Goal: Find specific page/section: Find specific page/section

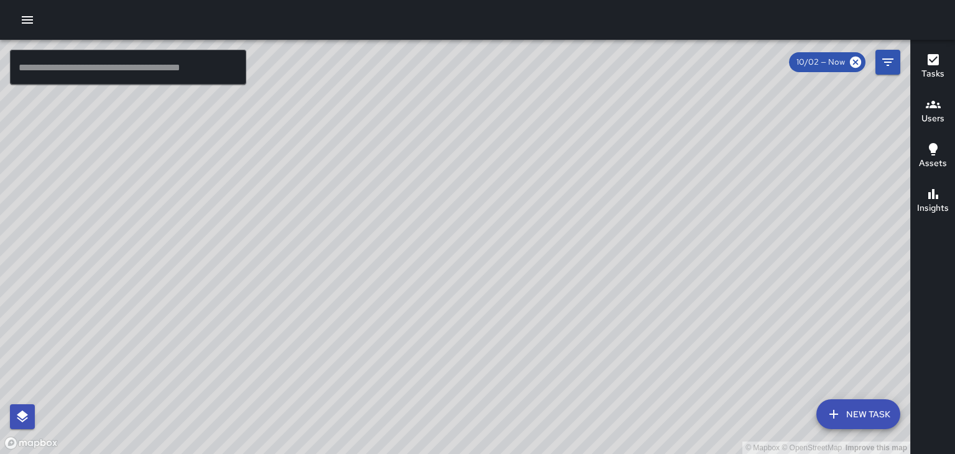
click at [746, 230] on div "© Mapbox © OpenStreetMap Improve this map" at bounding box center [455, 247] width 911 height 414
click at [955, 246] on div "Tasks Users Assets Insights" at bounding box center [933, 247] width 45 height 414
click at [937, 55] on icon "button" at bounding box center [933, 59] width 11 height 11
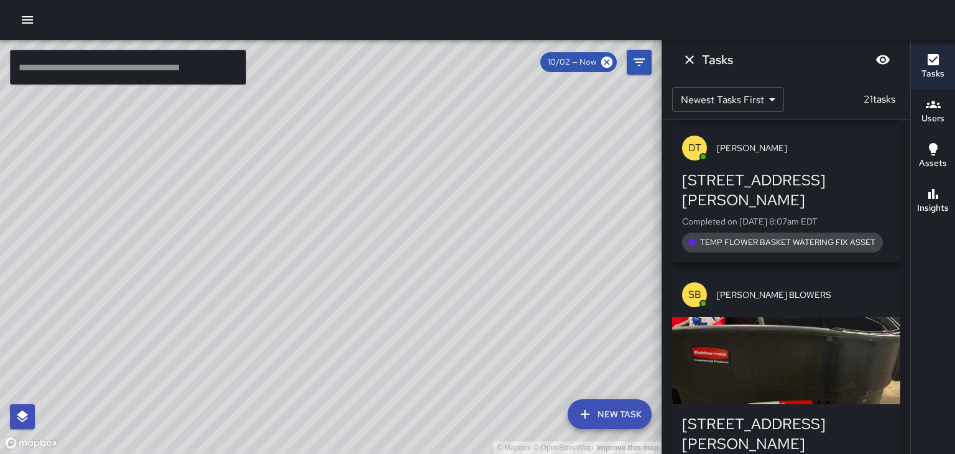
scroll to position [2762, 0]
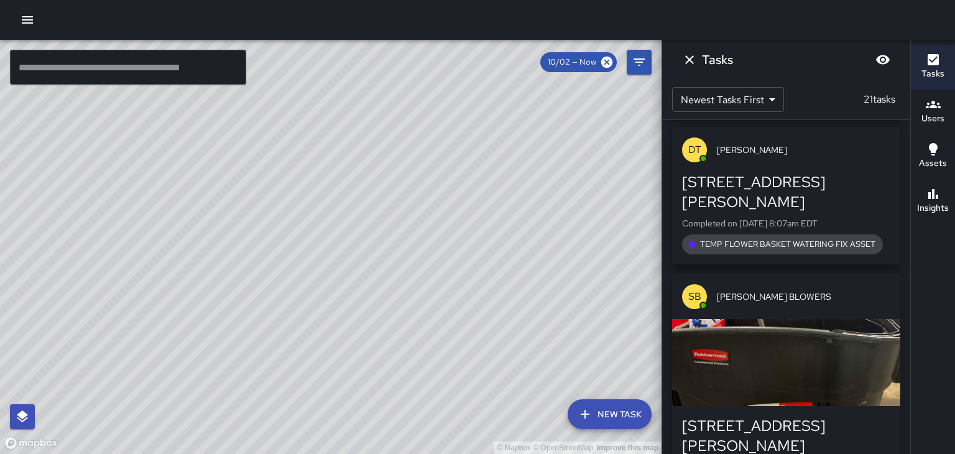
click at [853, 319] on div "button" at bounding box center [786, 362] width 228 height 87
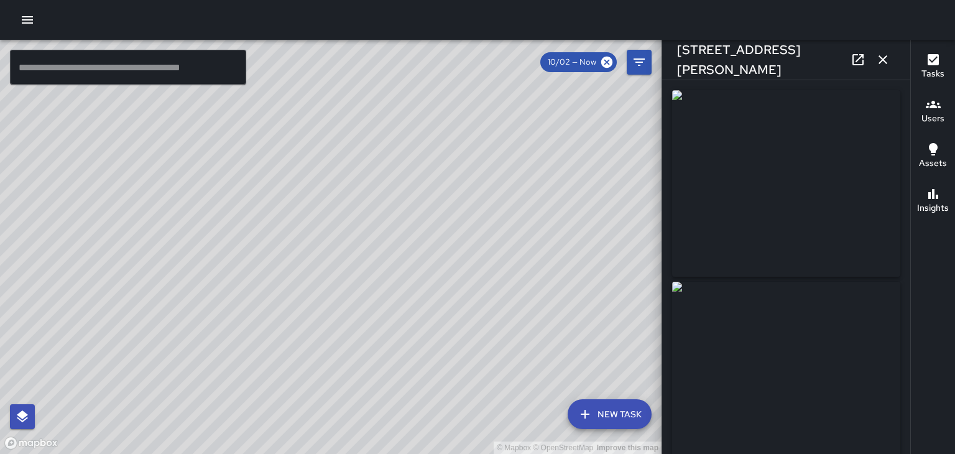
type input "**********"
click at [888, 69] on button "button" at bounding box center [883, 59] width 25 height 25
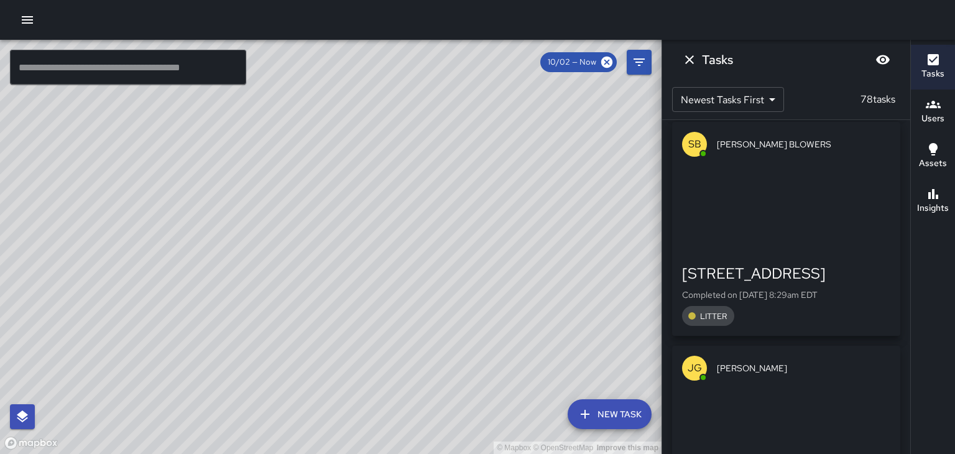
scroll to position [13858, 0]
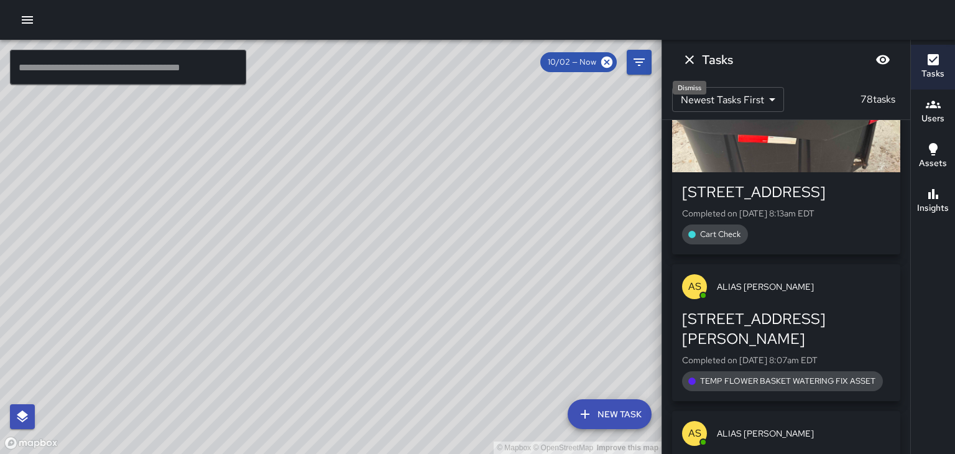
click at [692, 57] on icon "Dismiss" at bounding box center [689, 59] width 15 height 15
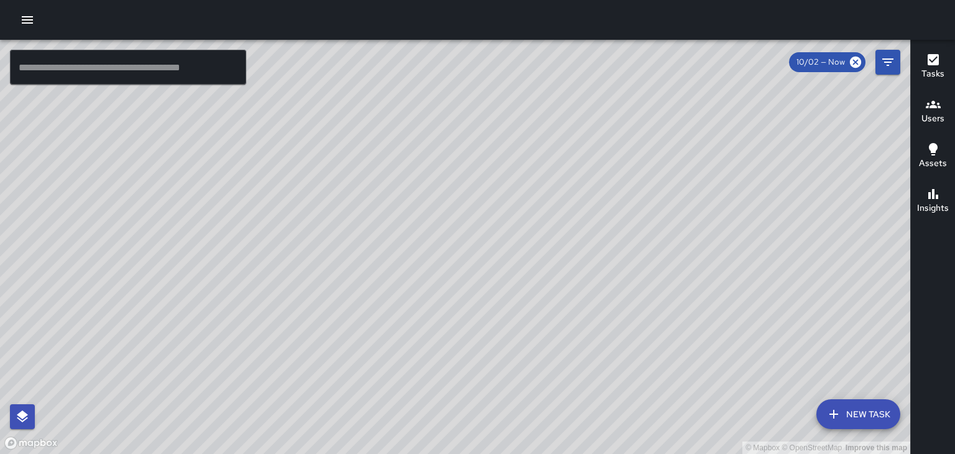
click at [924, 100] on div "Users" at bounding box center [933, 111] width 23 height 29
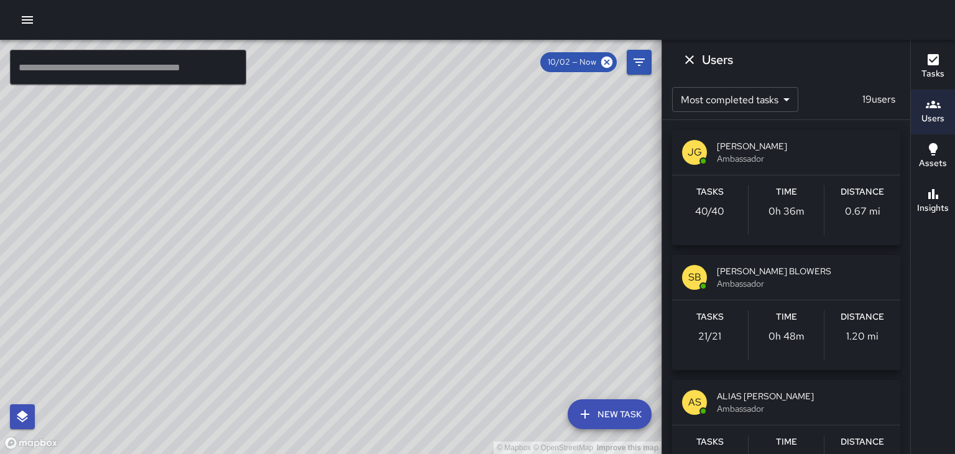
scroll to position [17481, 0]
click at [695, 56] on icon "Dismiss" at bounding box center [689, 59] width 15 height 15
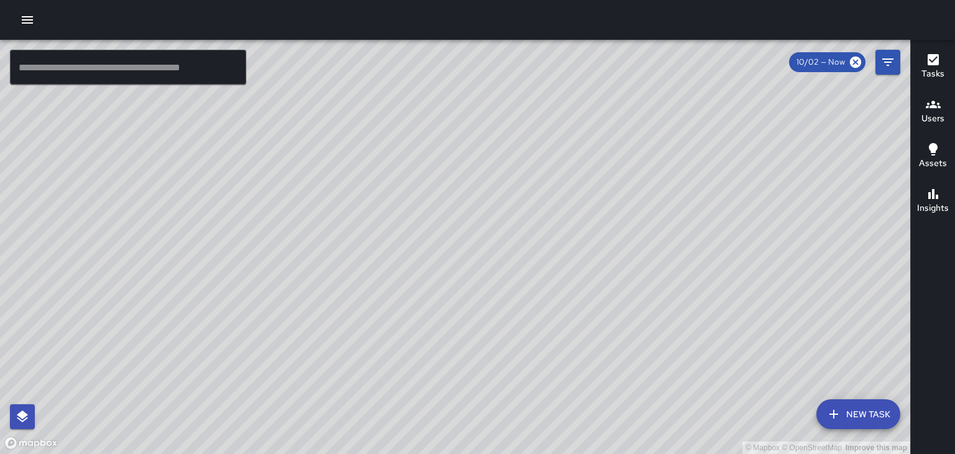
click at [932, 63] on icon "button" at bounding box center [933, 59] width 11 height 11
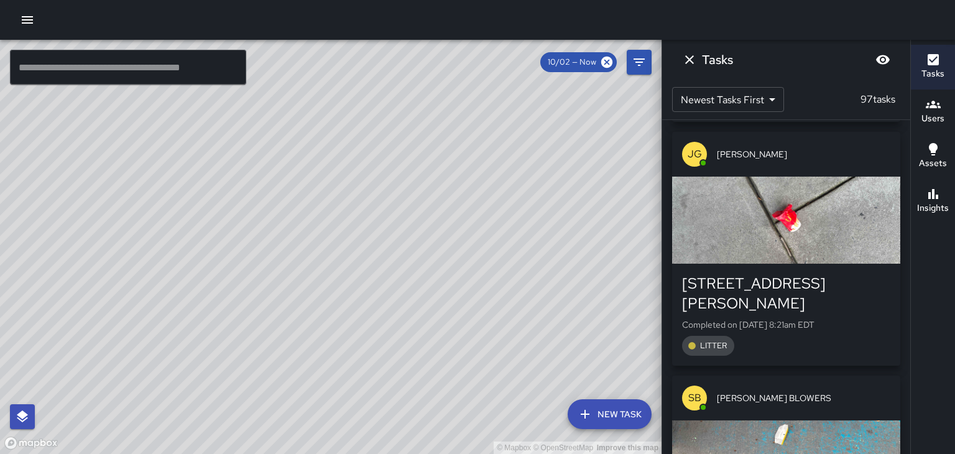
scroll to position [16019, 0]
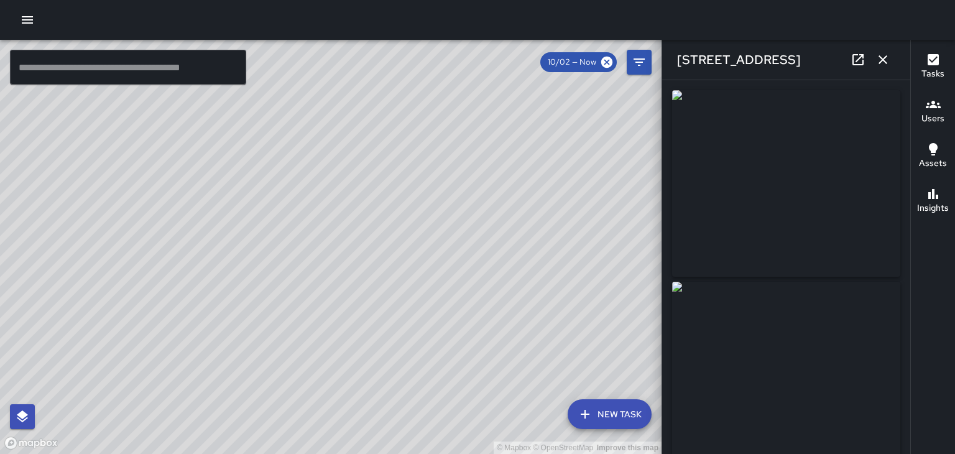
click at [883, 60] on icon "button" at bounding box center [883, 59] width 9 height 9
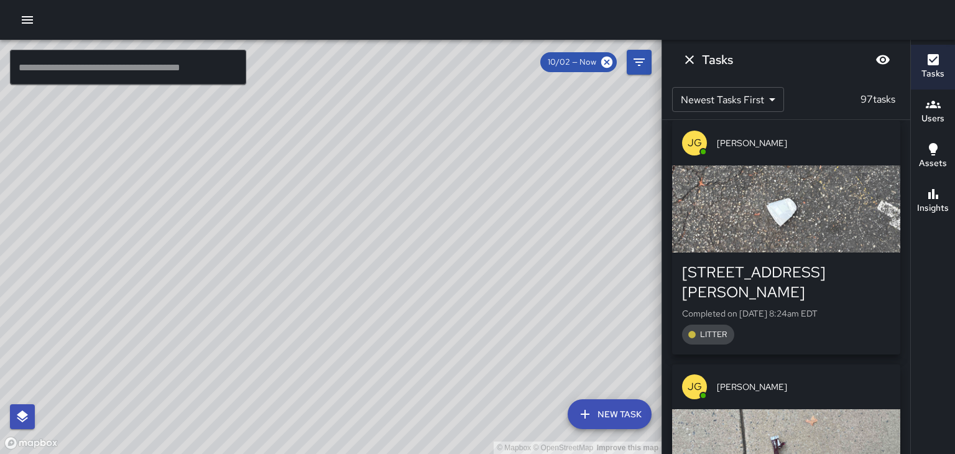
scroll to position [14868, 0]
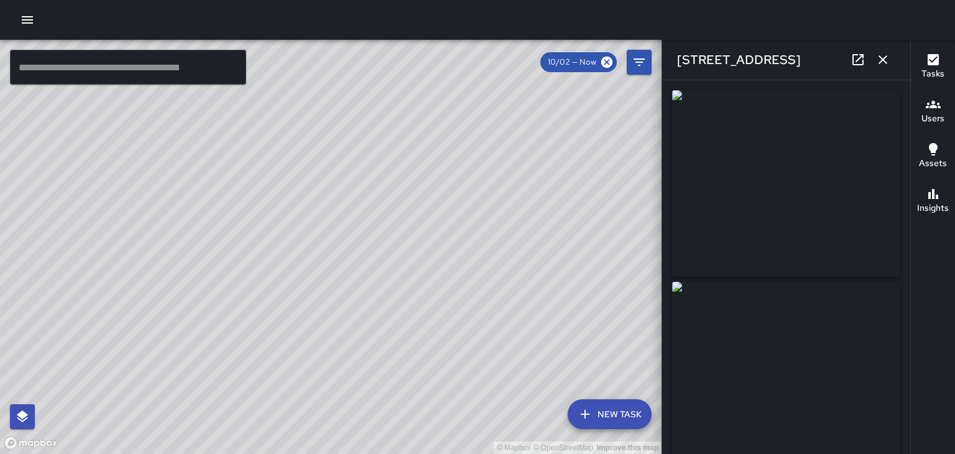
click at [879, 68] on button "button" at bounding box center [883, 59] width 25 height 25
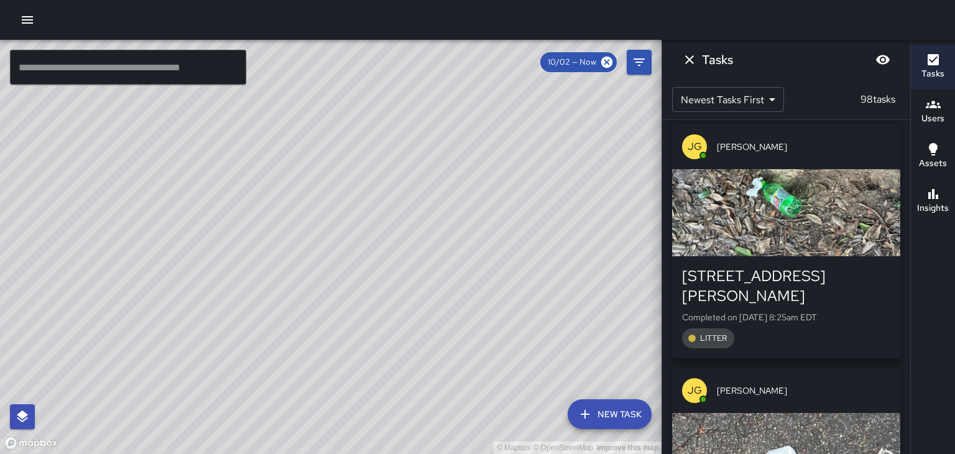
scroll to position [14852, 0]
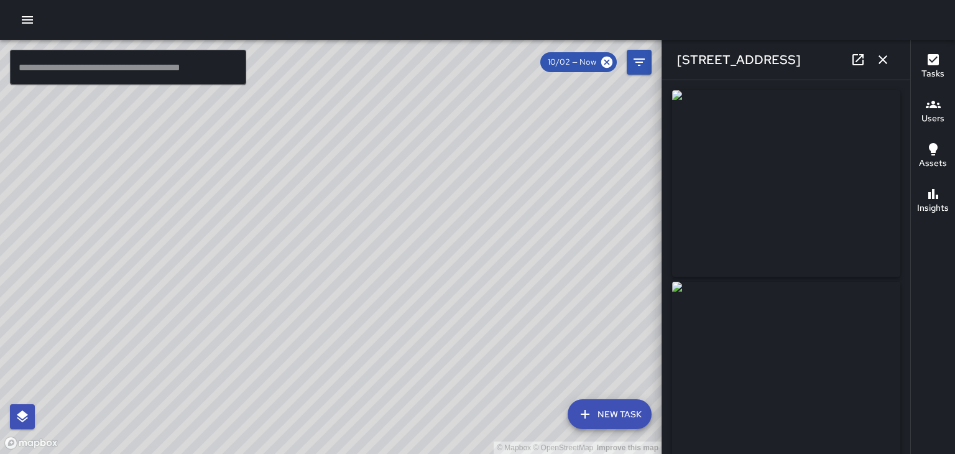
type input "**********"
click at [885, 69] on button "button" at bounding box center [883, 59] width 25 height 25
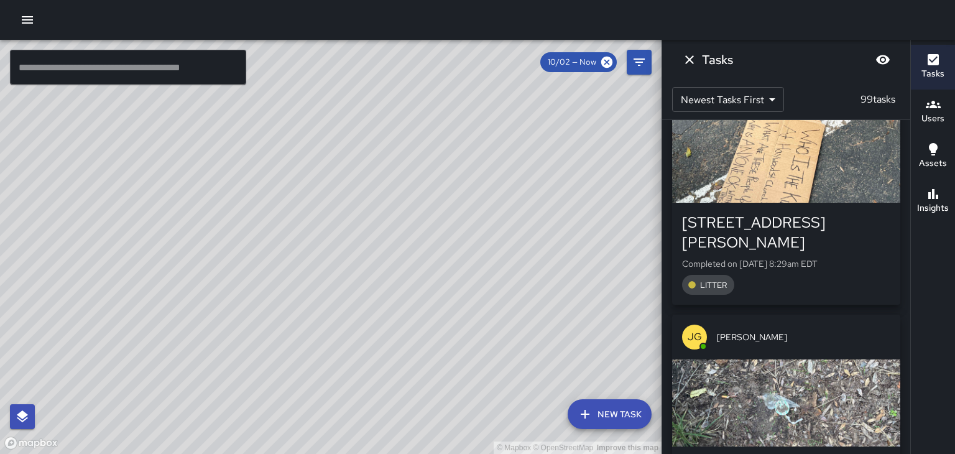
scroll to position [12580, 0]
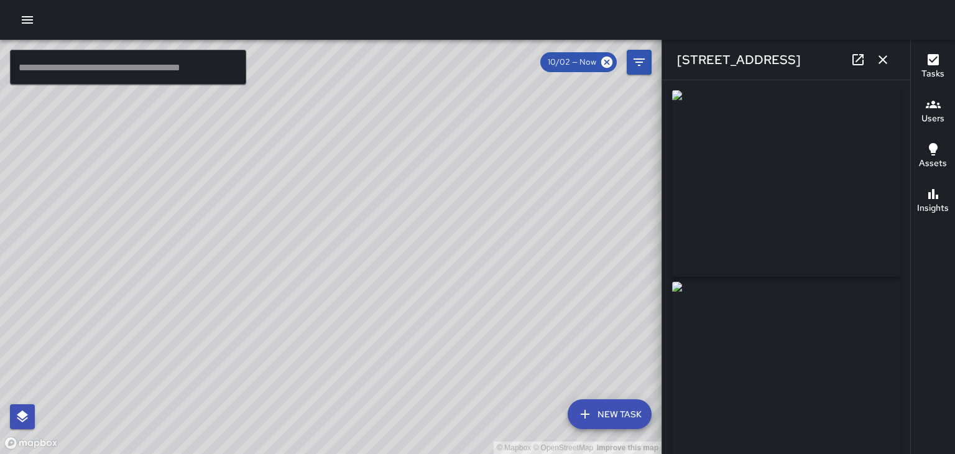
type input "**********"
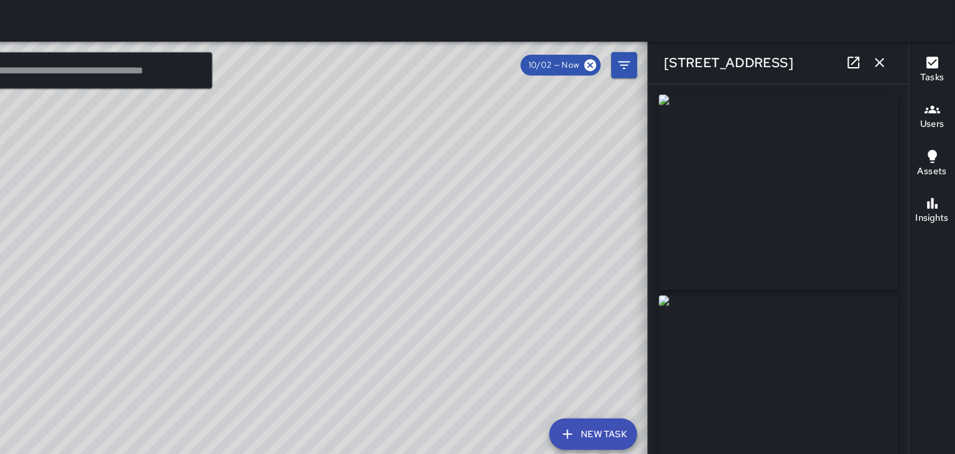
scroll to position [0, 0]
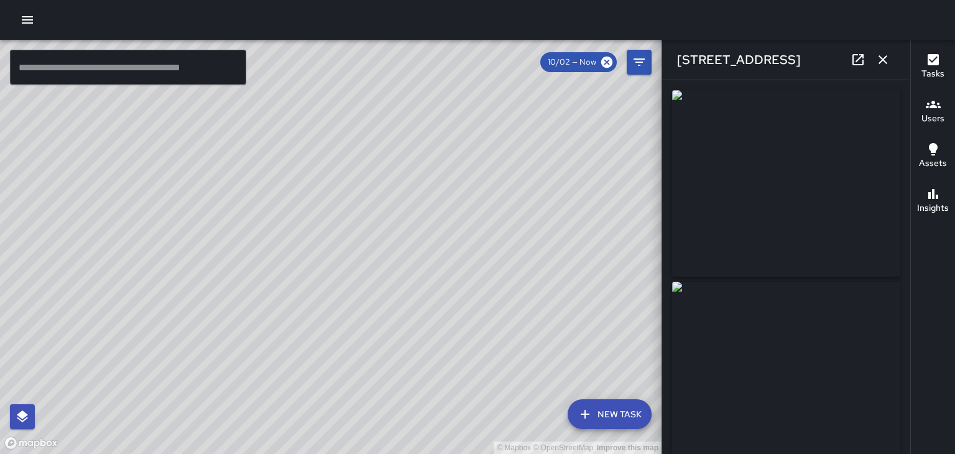
click at [890, 62] on icon "button" at bounding box center [883, 59] width 15 height 15
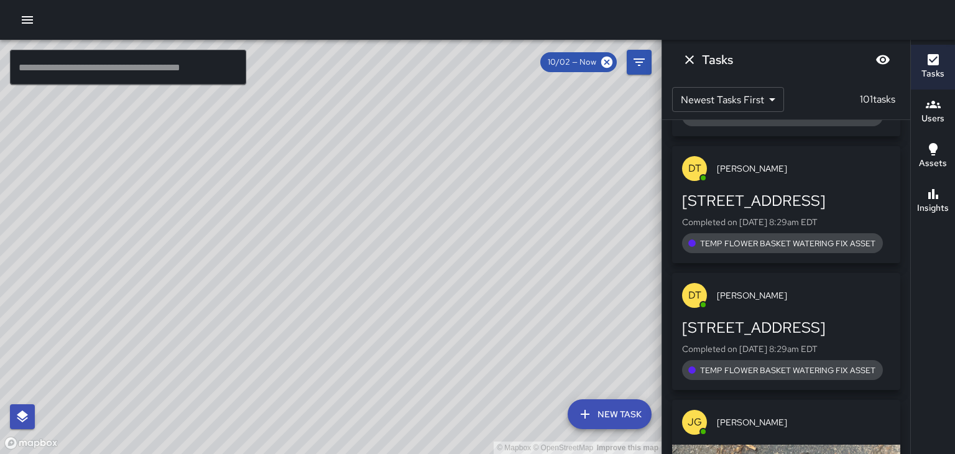
scroll to position [11973, 0]
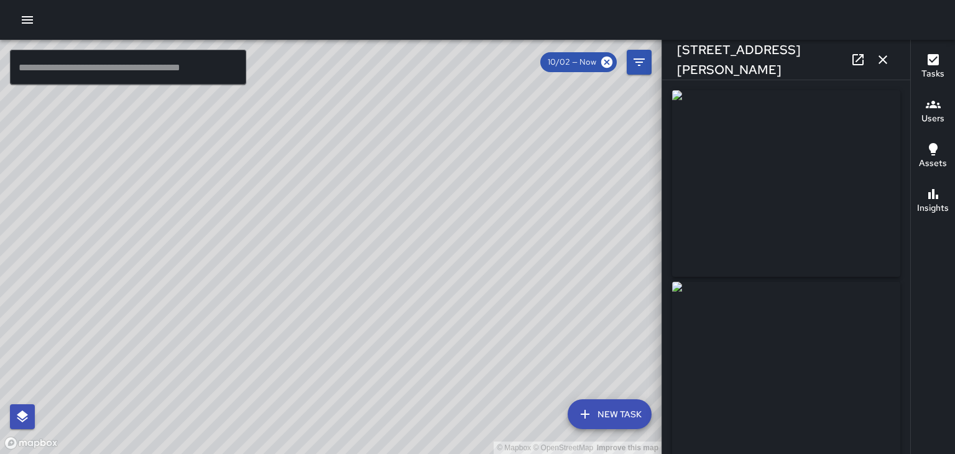
scroll to position [12197, 0]
click at [886, 62] on icon "button" at bounding box center [883, 59] width 15 height 15
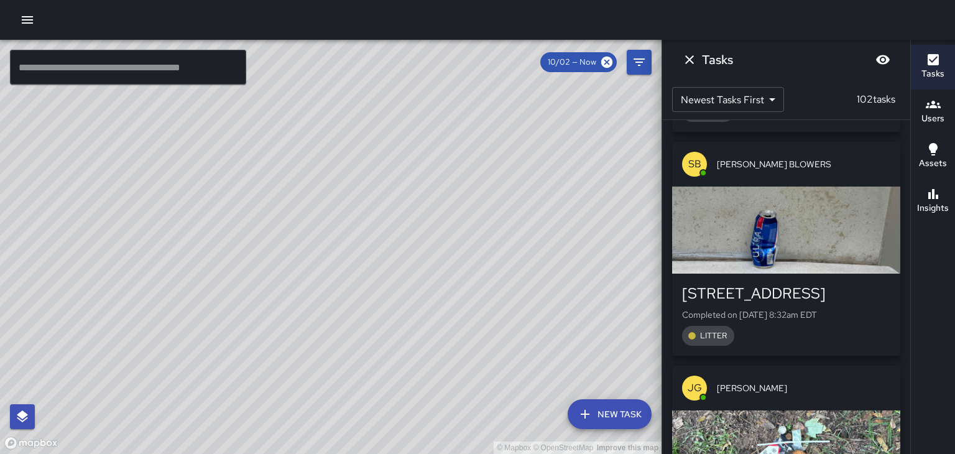
scroll to position [11025, 0]
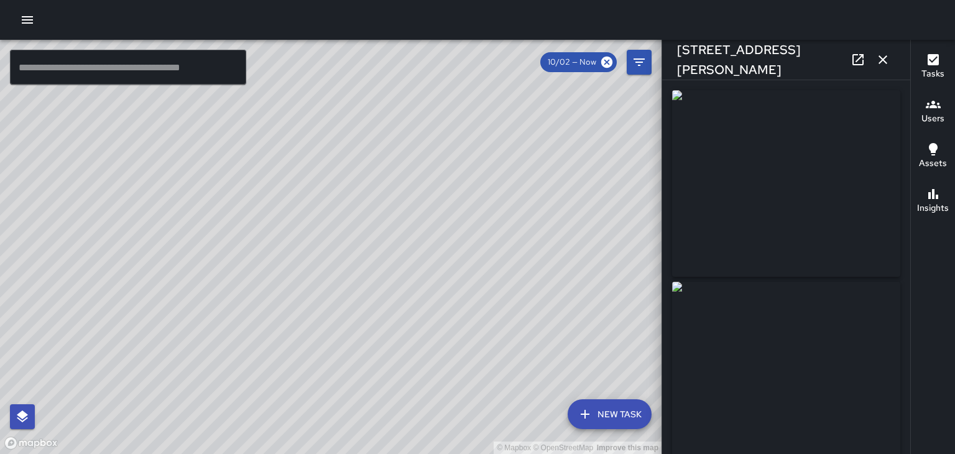
type input "**********"
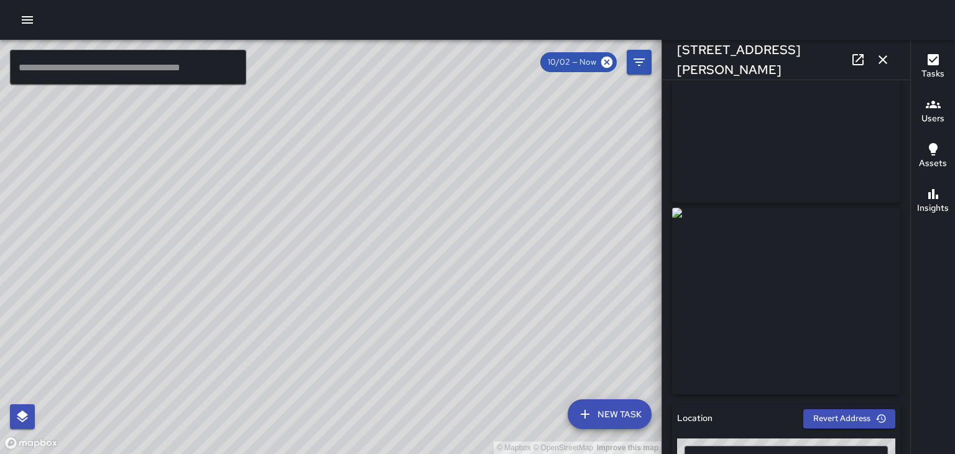
scroll to position [0, 0]
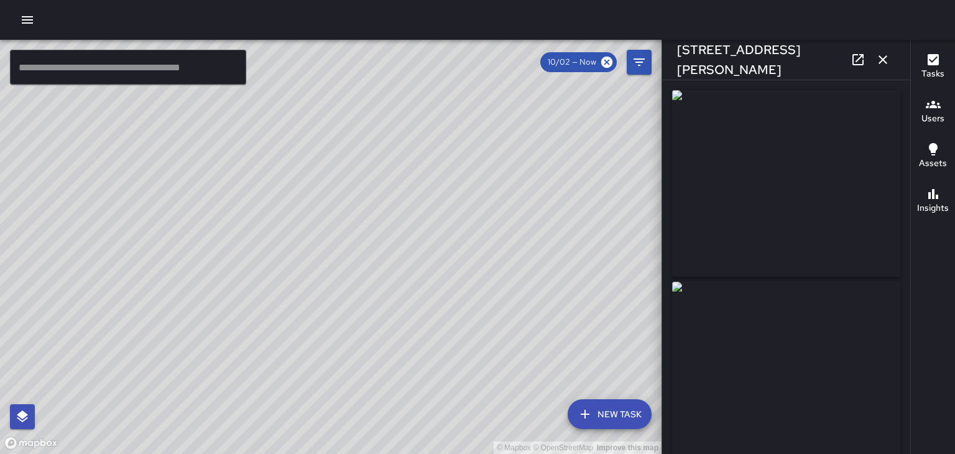
click at [883, 60] on icon "button" at bounding box center [883, 59] width 15 height 15
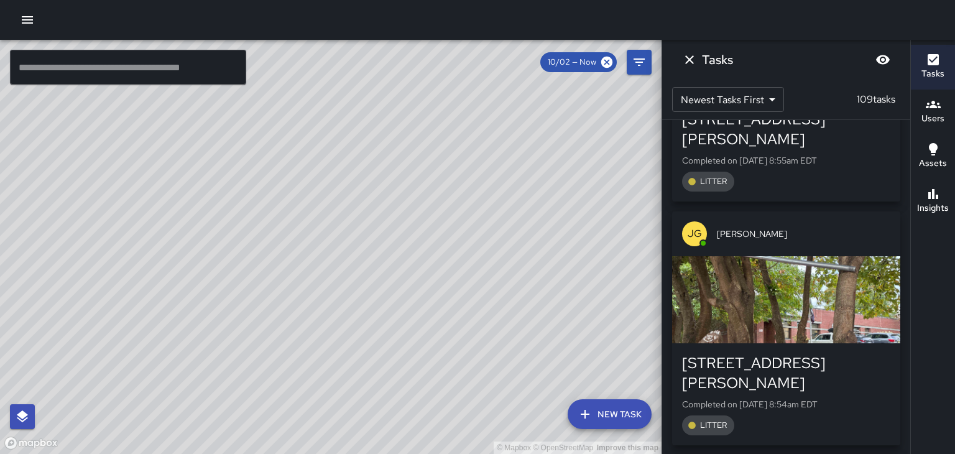
scroll to position [673, 0]
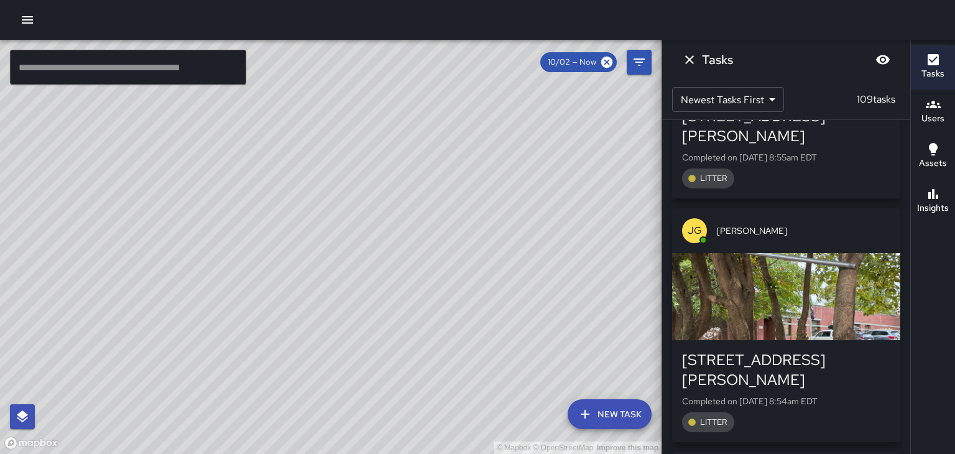
click at [832, 255] on div "button" at bounding box center [786, 296] width 228 height 87
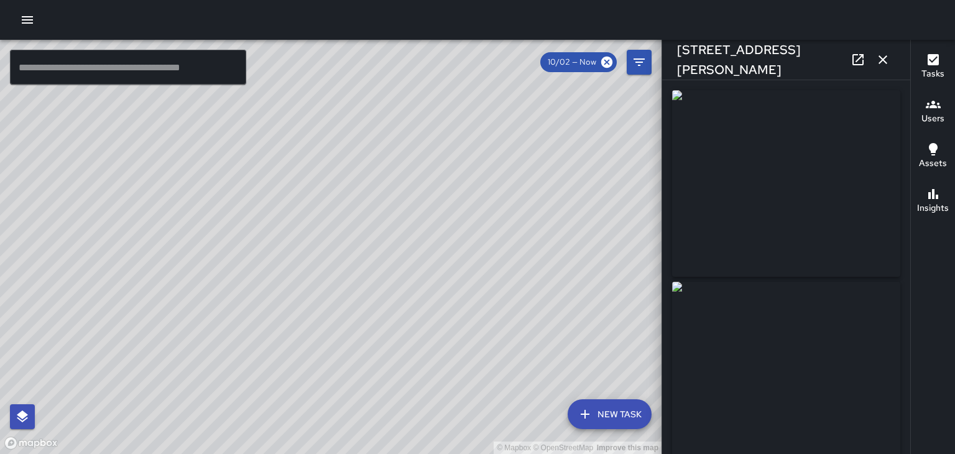
scroll to position [1151, 0]
click at [883, 60] on icon "button" at bounding box center [883, 59] width 9 height 9
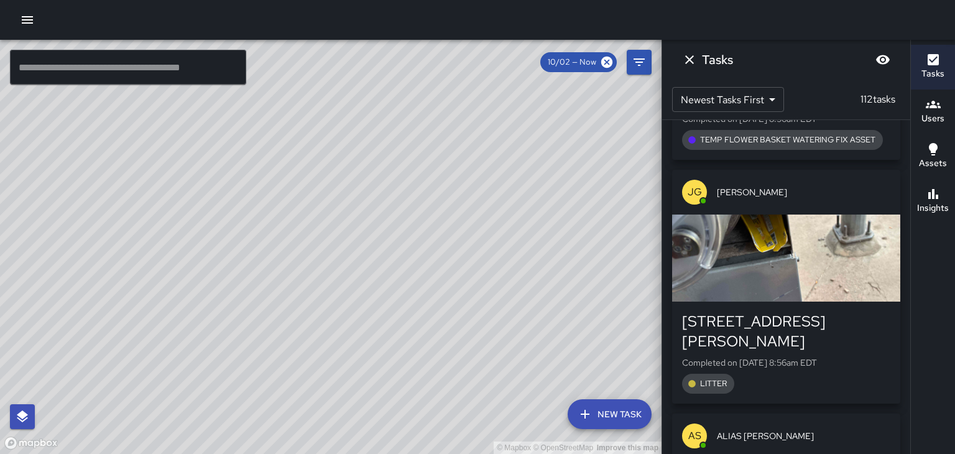
scroll to position [205, 0]
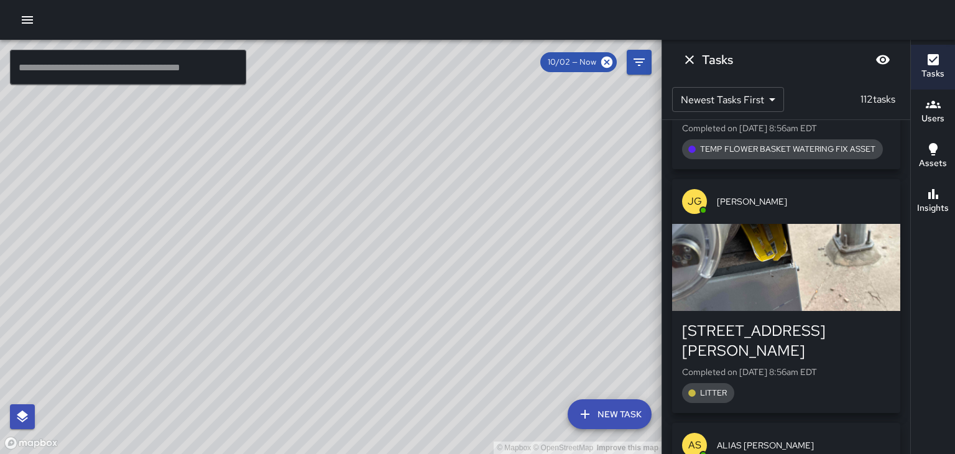
click at [841, 254] on div "button" at bounding box center [786, 267] width 228 height 87
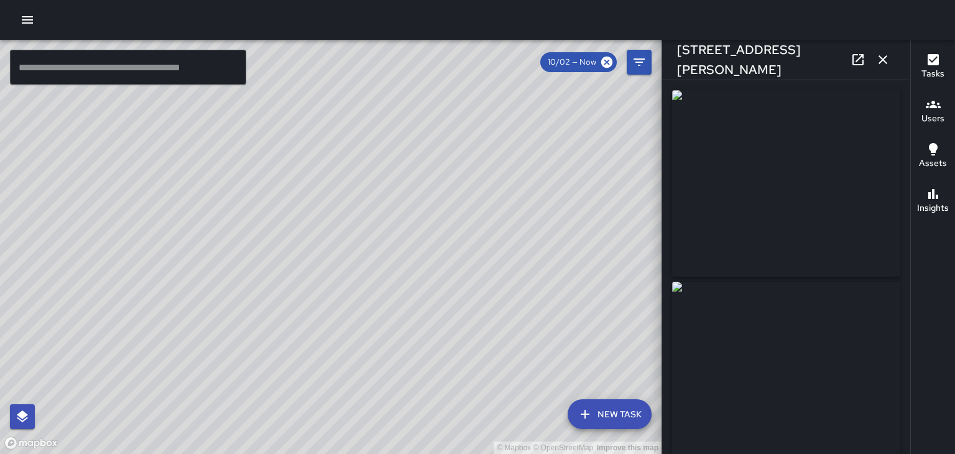
type input "**********"
click at [883, 60] on icon "button" at bounding box center [883, 59] width 9 height 9
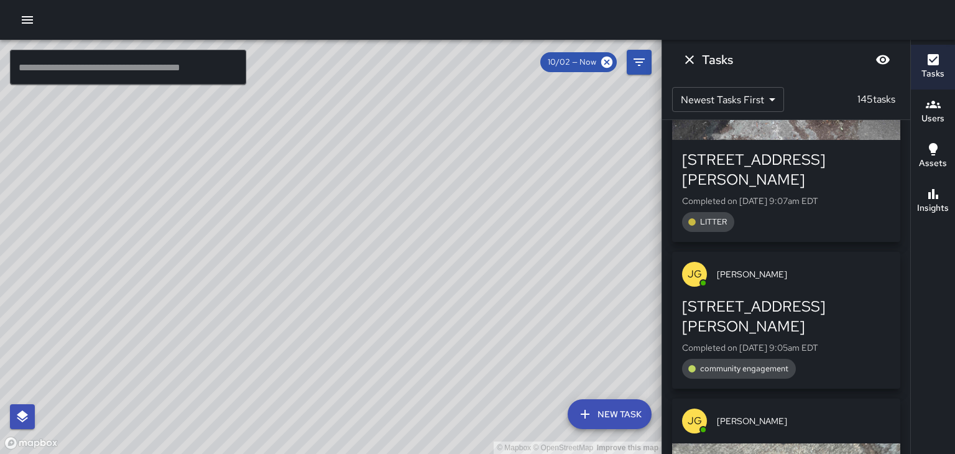
scroll to position [4185, 0]
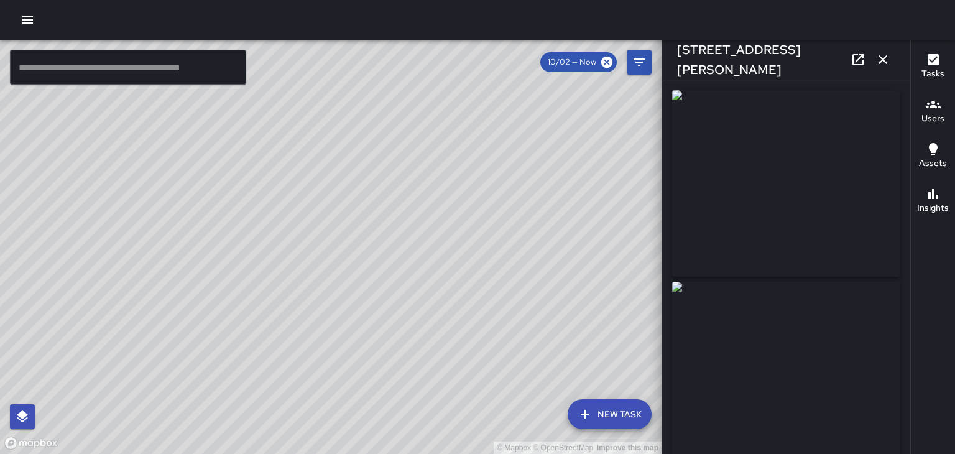
type input "**********"
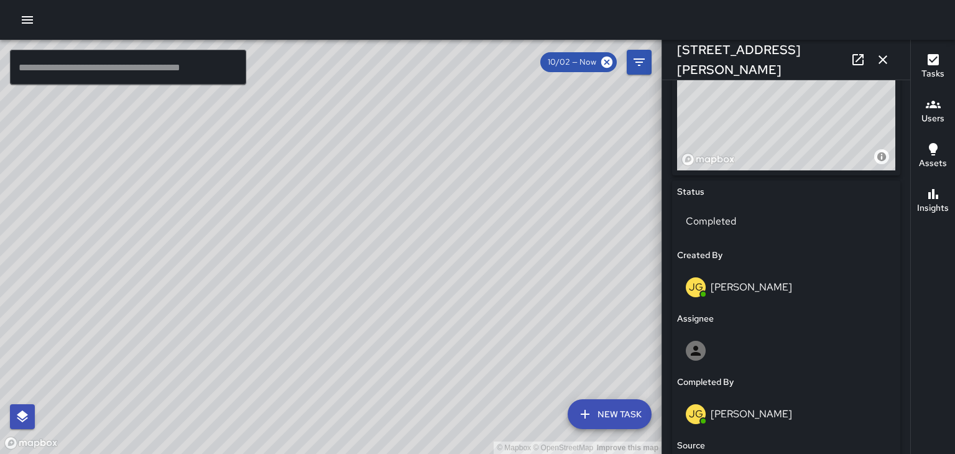
scroll to position [0, 0]
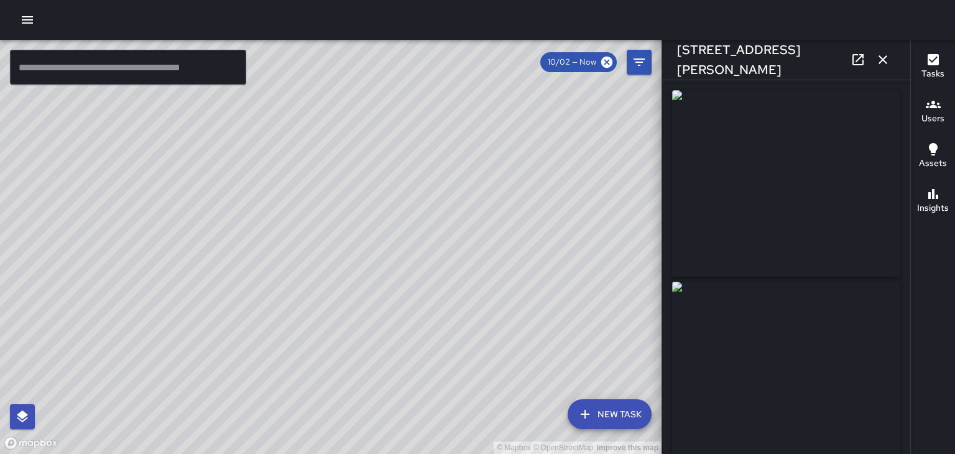
click at [884, 57] on icon "button" at bounding box center [883, 59] width 15 height 15
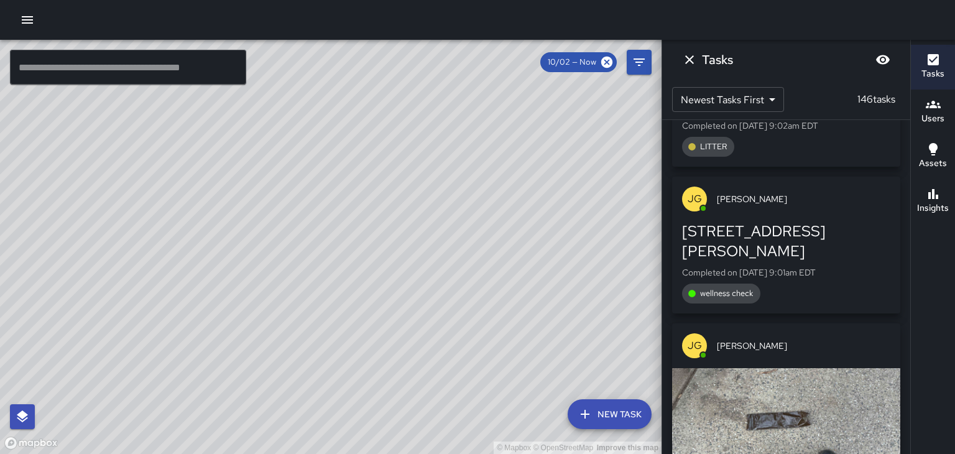
scroll to position [6072, 0]
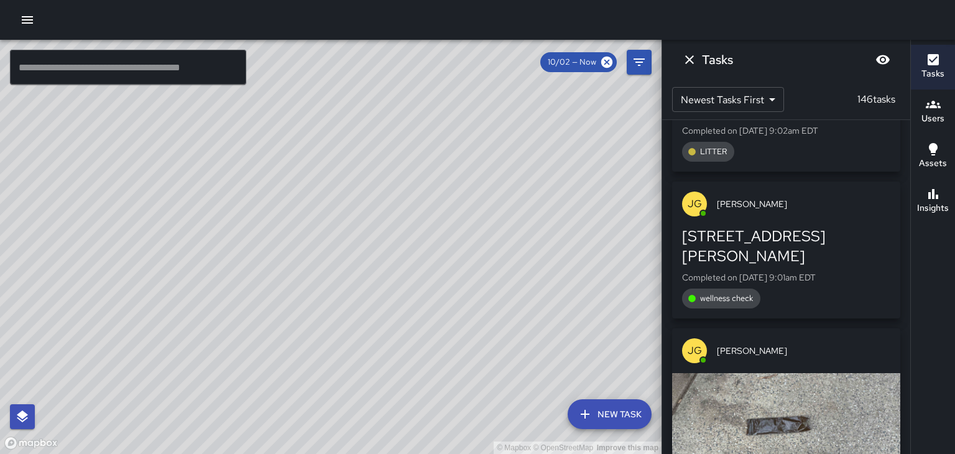
click at [684, 58] on icon "Dismiss" at bounding box center [689, 59] width 15 height 15
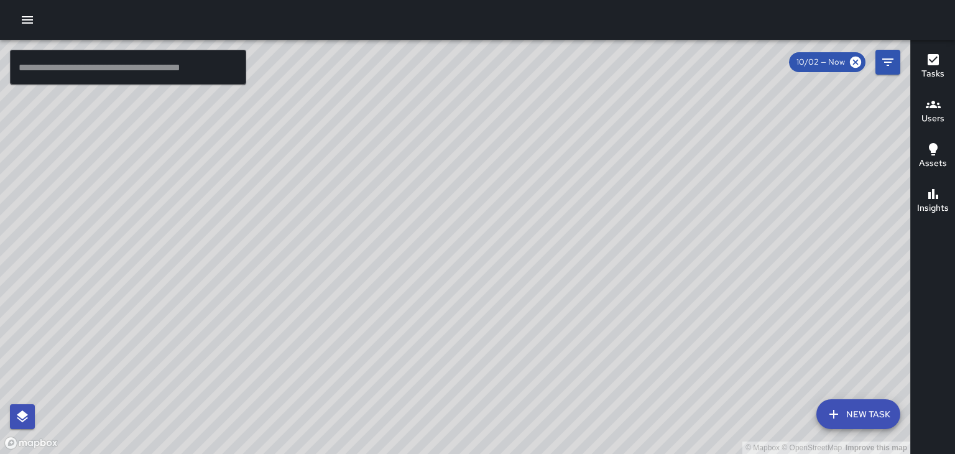
click at [945, 113] on button "Users" at bounding box center [933, 112] width 44 height 45
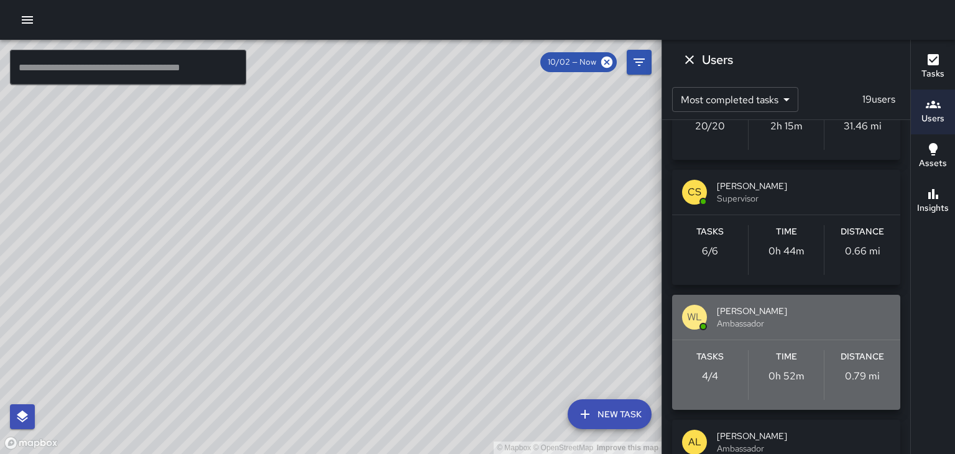
scroll to position [461, 0]
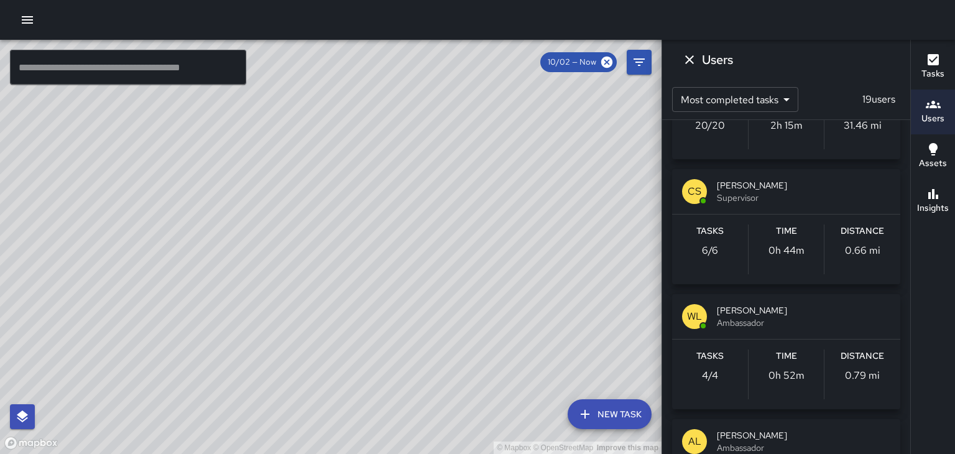
click at [774, 313] on span "[PERSON_NAME]" at bounding box center [804, 310] width 174 height 12
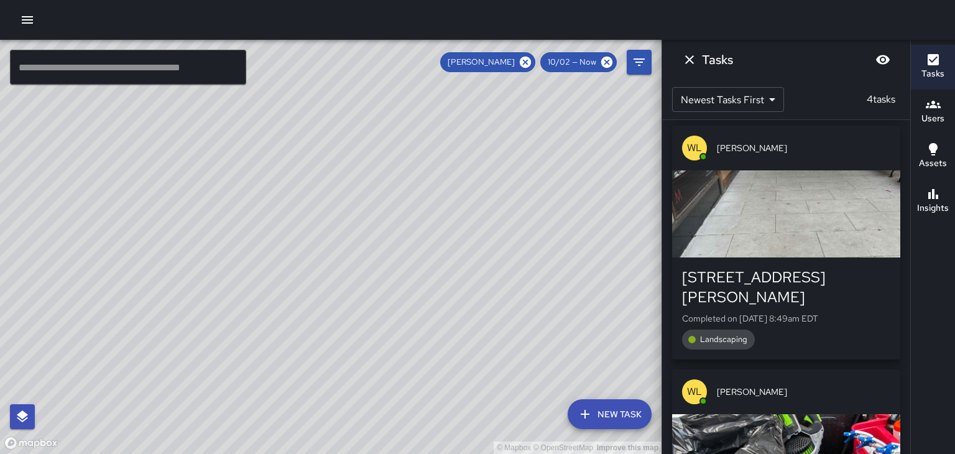
scroll to position [448, 0]
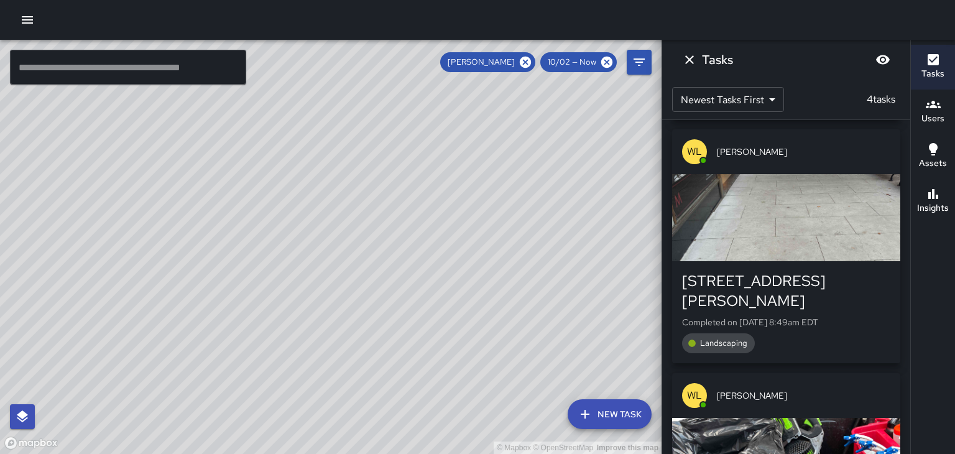
click at [841, 224] on div "button" at bounding box center [786, 217] width 228 height 87
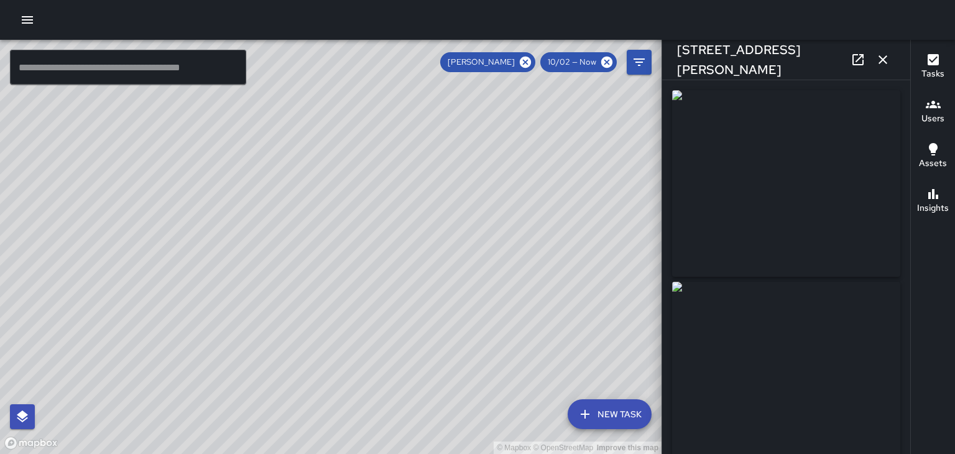
click at [881, 65] on icon "button" at bounding box center [883, 59] width 15 height 15
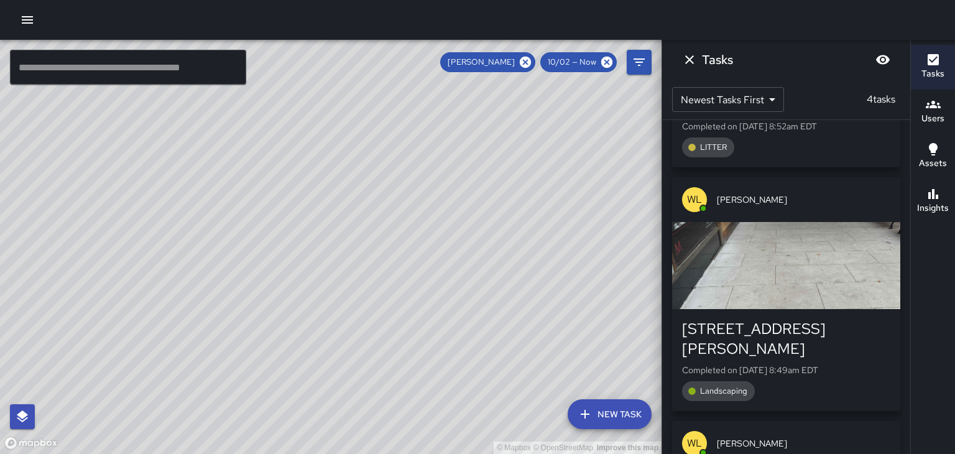
scroll to position [409, 0]
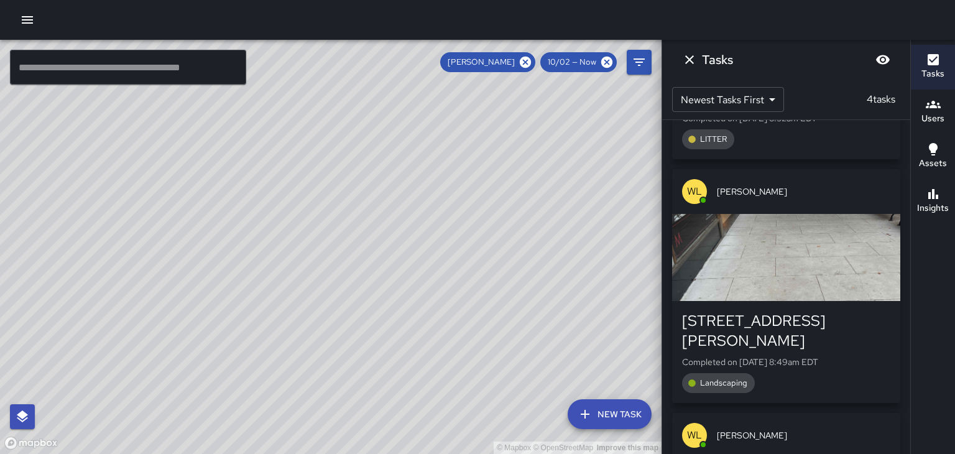
click at [870, 328] on div "[STREET_ADDRESS][PERSON_NAME]" at bounding box center [786, 331] width 208 height 40
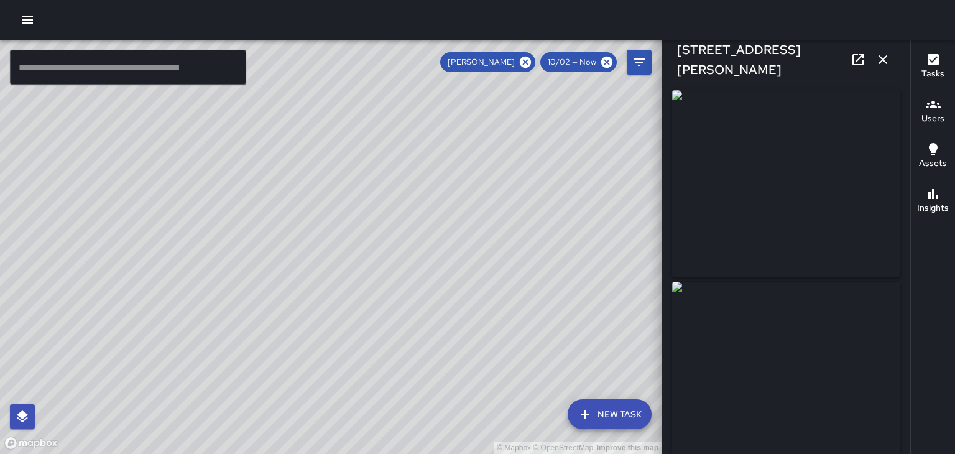
type input "**********"
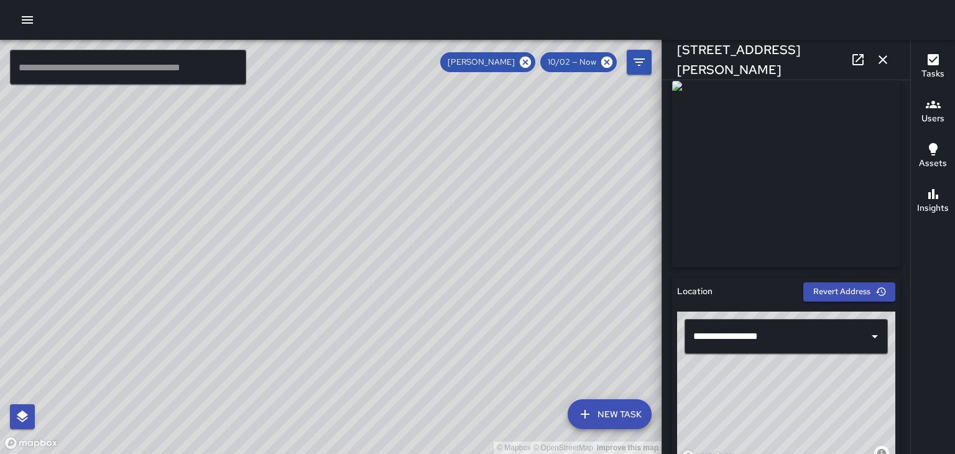
scroll to position [198, 0]
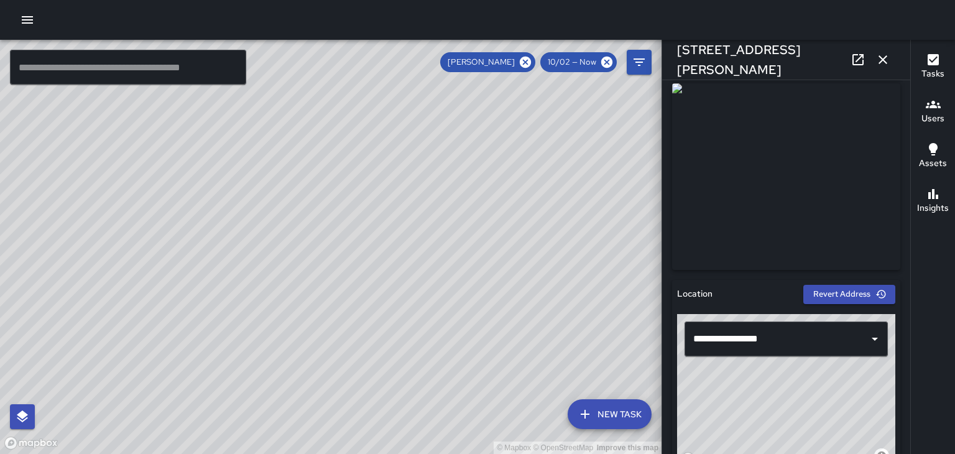
click at [883, 60] on icon "button" at bounding box center [883, 59] width 9 height 9
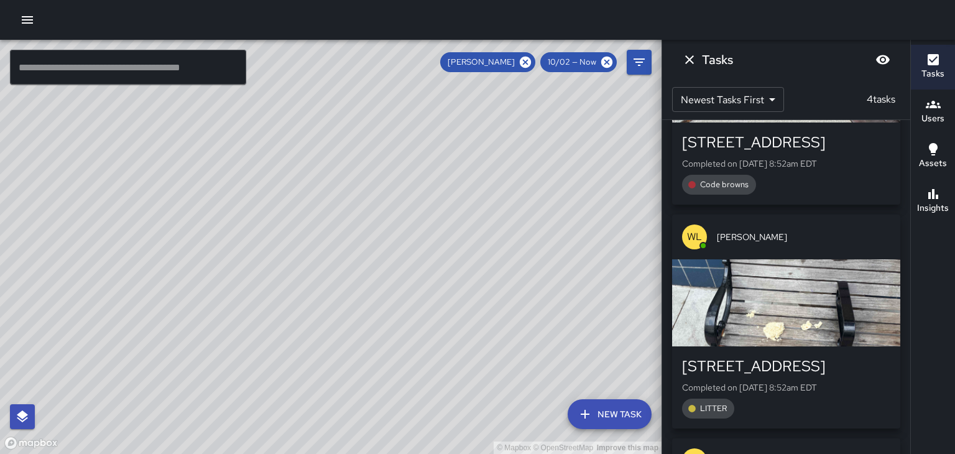
scroll to position [0, 0]
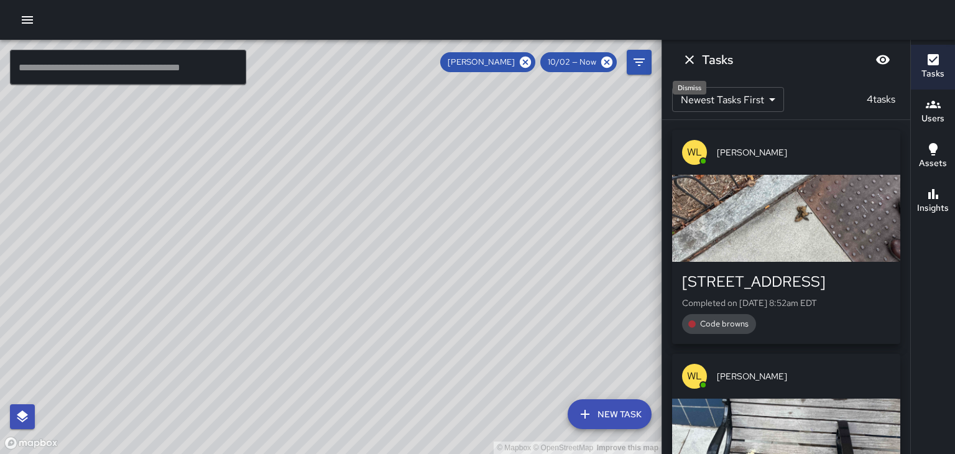
click at [691, 64] on icon "Dismiss" at bounding box center [689, 59] width 15 height 15
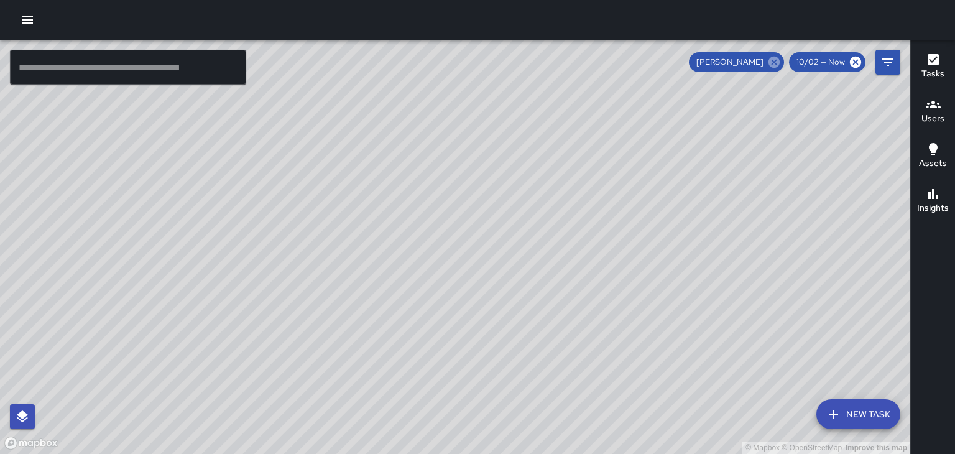
click at [778, 63] on icon at bounding box center [774, 62] width 11 height 11
click at [899, 151] on div "© Mapbox © OpenStreetMap Improve this map" at bounding box center [455, 247] width 911 height 414
click at [935, 106] on icon "button" at bounding box center [933, 104] width 15 height 7
